Goal: Task Accomplishment & Management: Complete application form

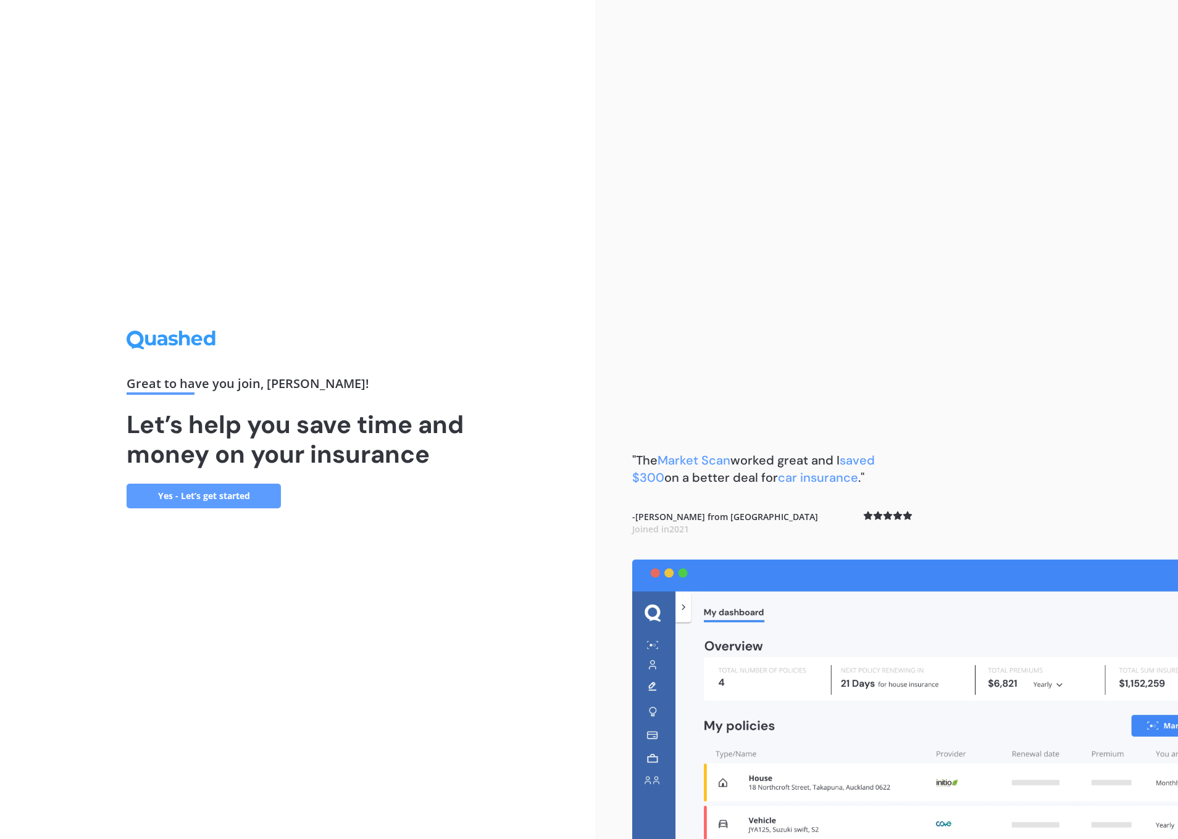
click at [487, 626] on div "Great to have you join , [PERSON_NAME] ! Let’s help you save time and money on …" at bounding box center [297, 419] width 595 height 839
drag, startPoint x: 945, startPoint y: 465, endPoint x: 946, endPoint y: 457, distance: 7.5
click at [946, 458] on div ""The Market Scan worked great and I saved $300 on a better deal for car insuran…" at bounding box center [886, 419] width 583 height 839
